Goal: Find specific page/section: Find specific page/section

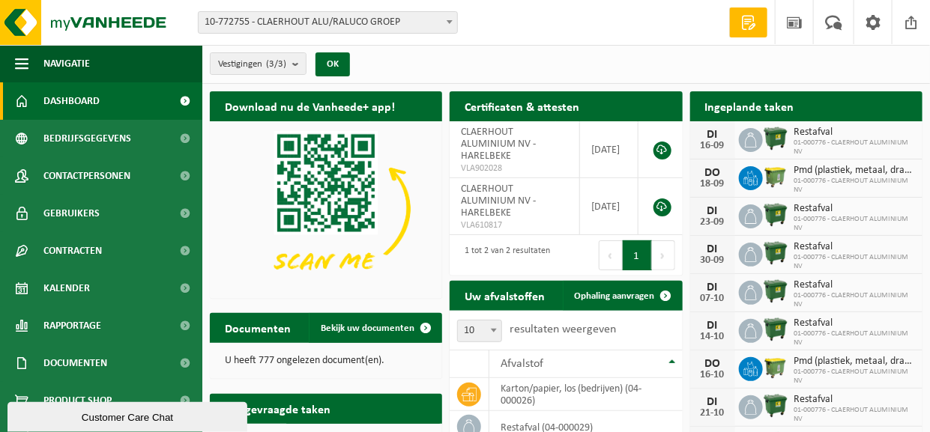
click at [747, 109] on h2 "Ingeplande taken" at bounding box center [749, 105] width 119 height 29
click at [449, 20] on b at bounding box center [449, 22] width 6 height 4
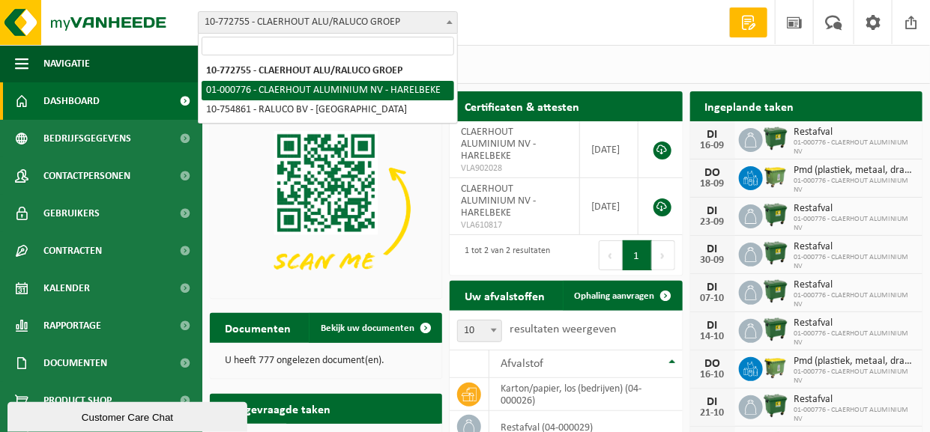
select select "13294"
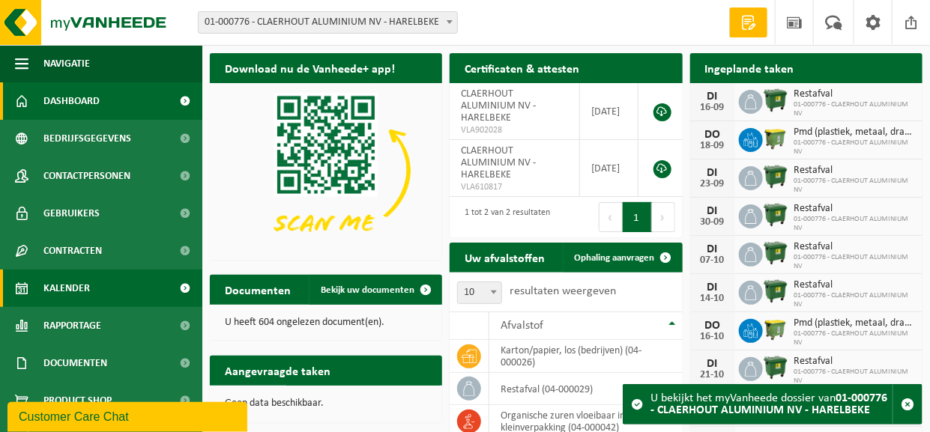
click at [58, 287] on span "Kalender" at bounding box center [66, 288] width 46 height 37
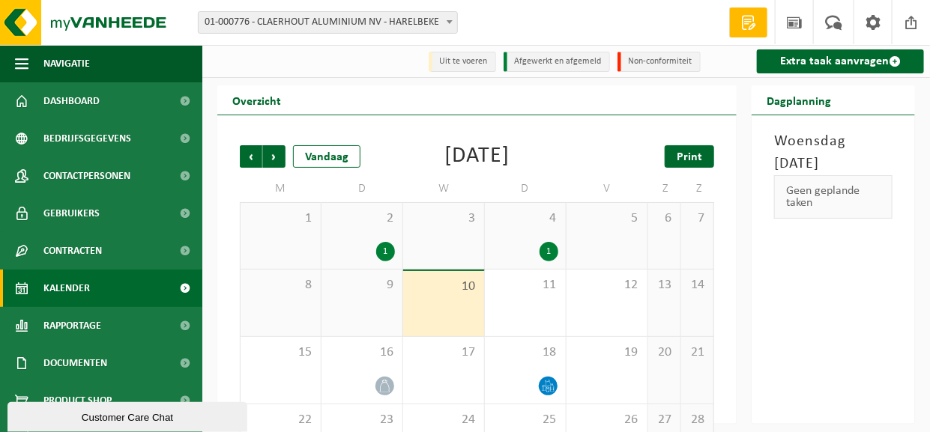
click at [691, 159] on span "Print" at bounding box center [688, 157] width 25 height 12
